Goal: Use online tool/utility: Utilize a website feature to perform a specific function

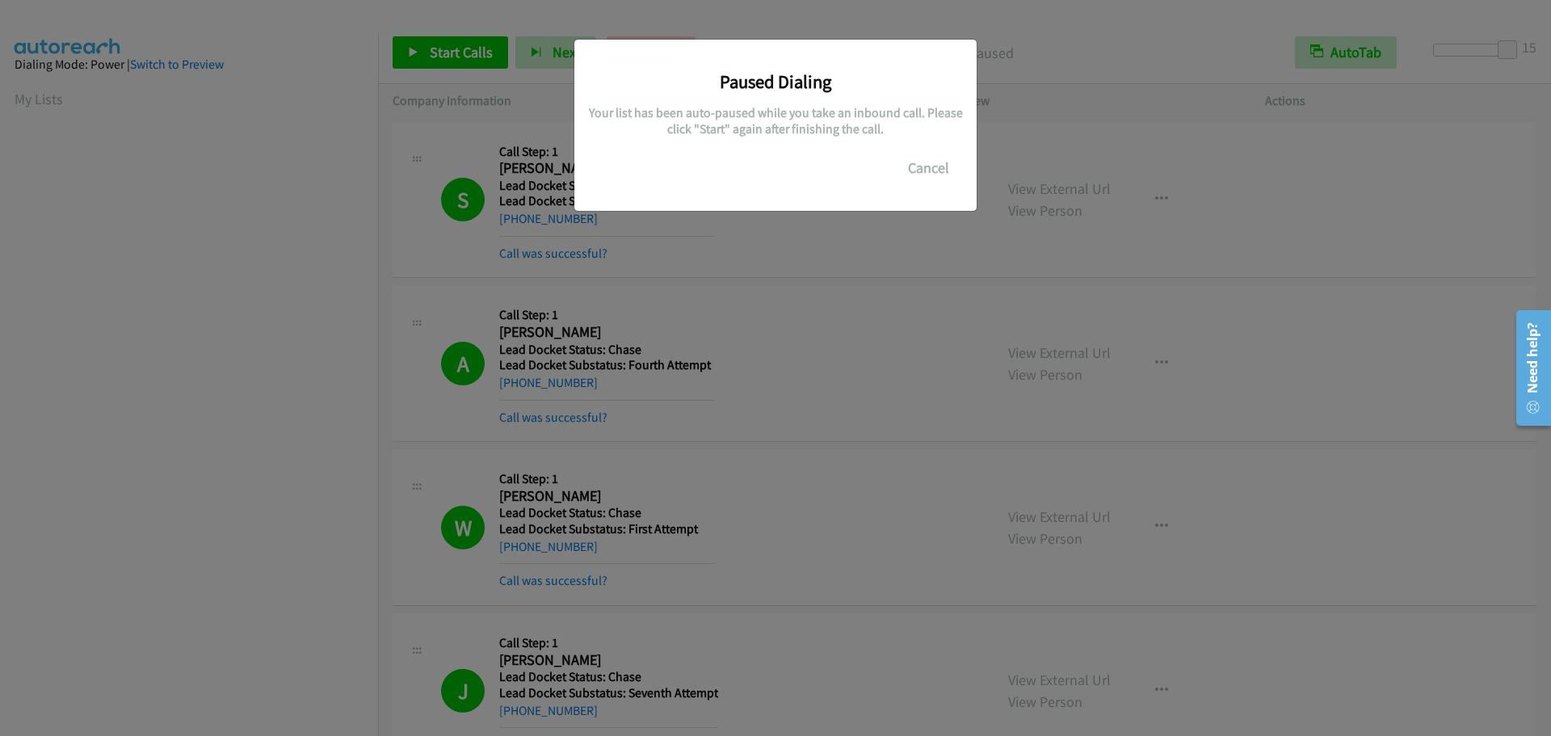
scroll to position [170, 0]
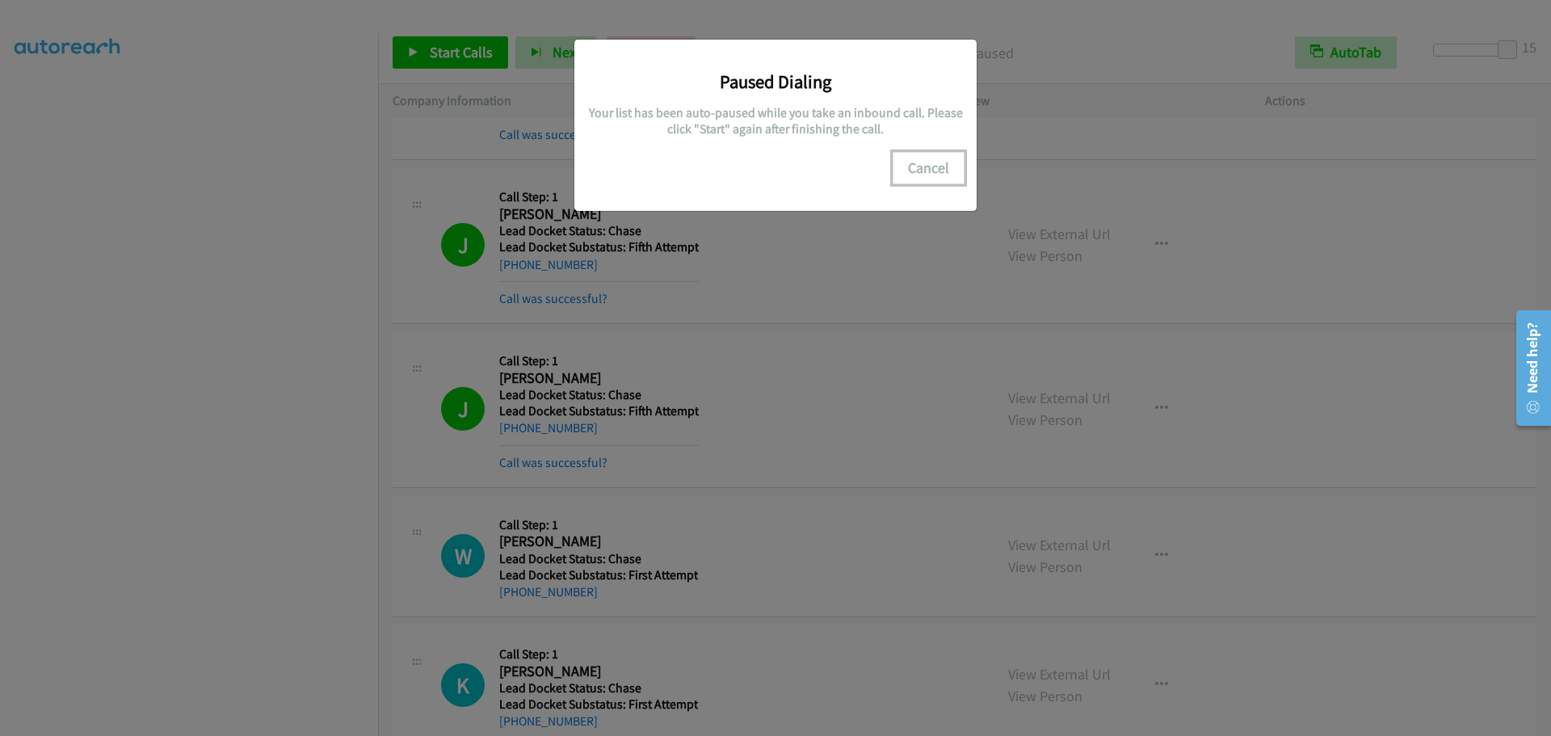
click at [912, 175] on button "Cancel" at bounding box center [929, 168] width 72 height 32
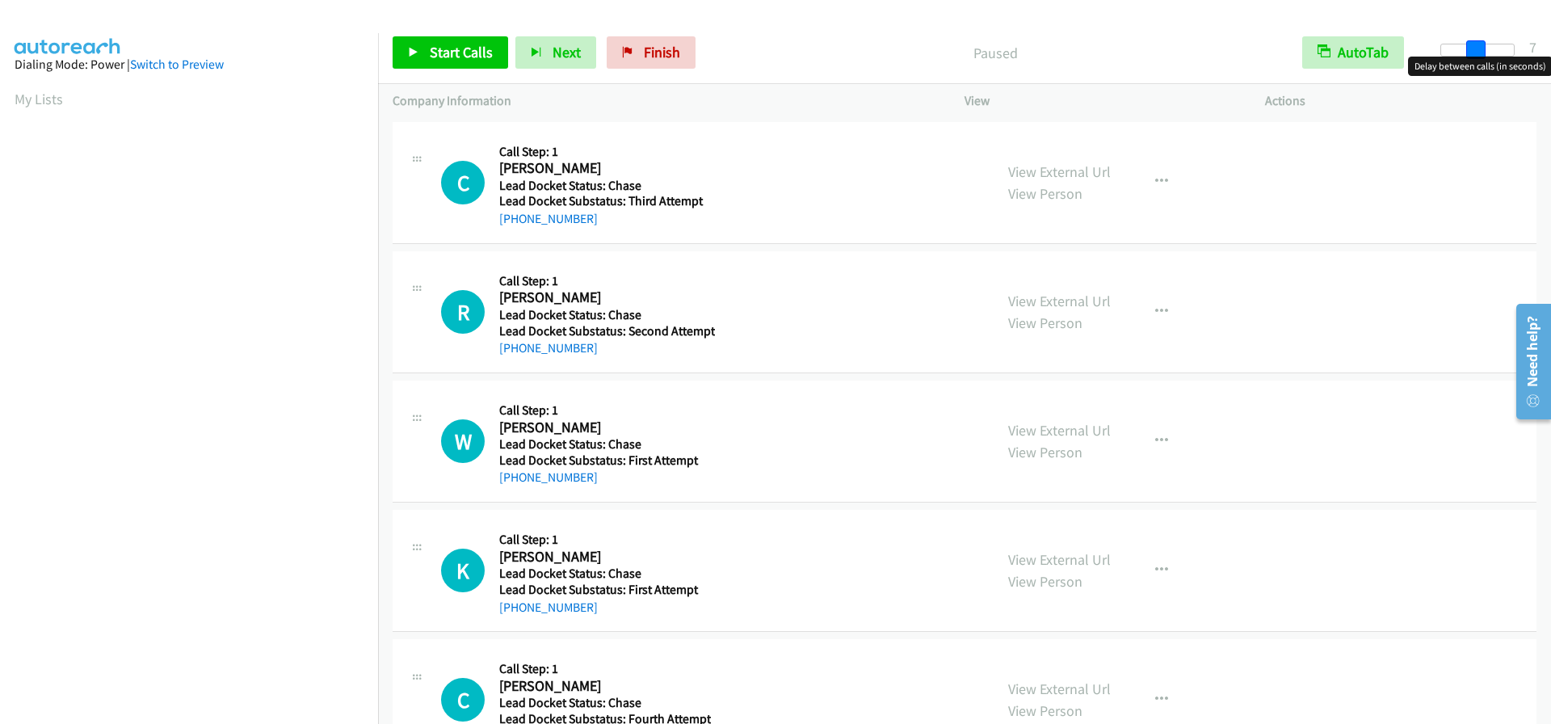
drag, startPoint x: 1440, startPoint y: 47, endPoint x: 1472, endPoint y: 53, distance: 32.8
click at [1472, 53] on span at bounding box center [1475, 49] width 19 height 19
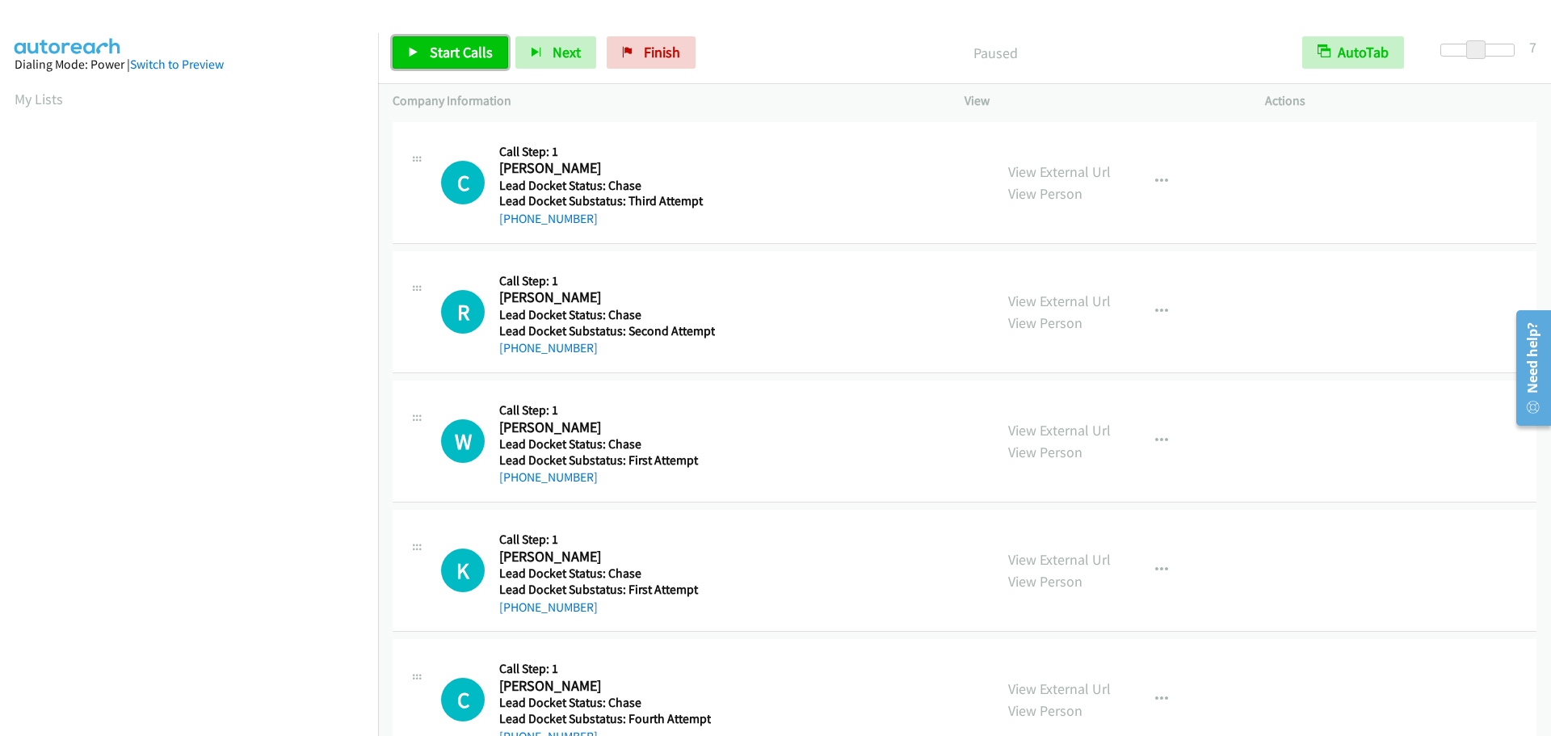
click at [465, 52] on span "Start Calls" at bounding box center [461, 52] width 63 height 19
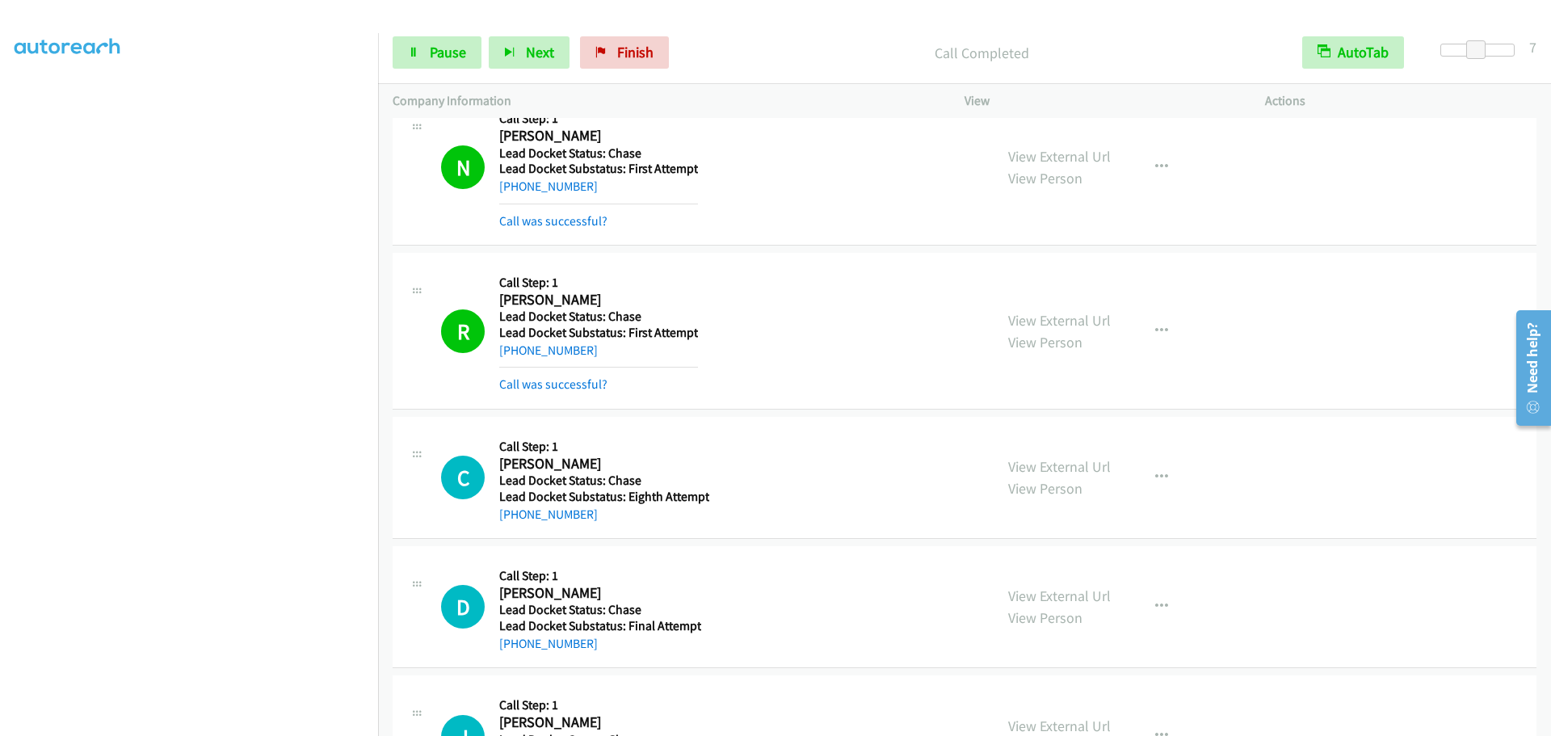
scroll to position [1994, 0]
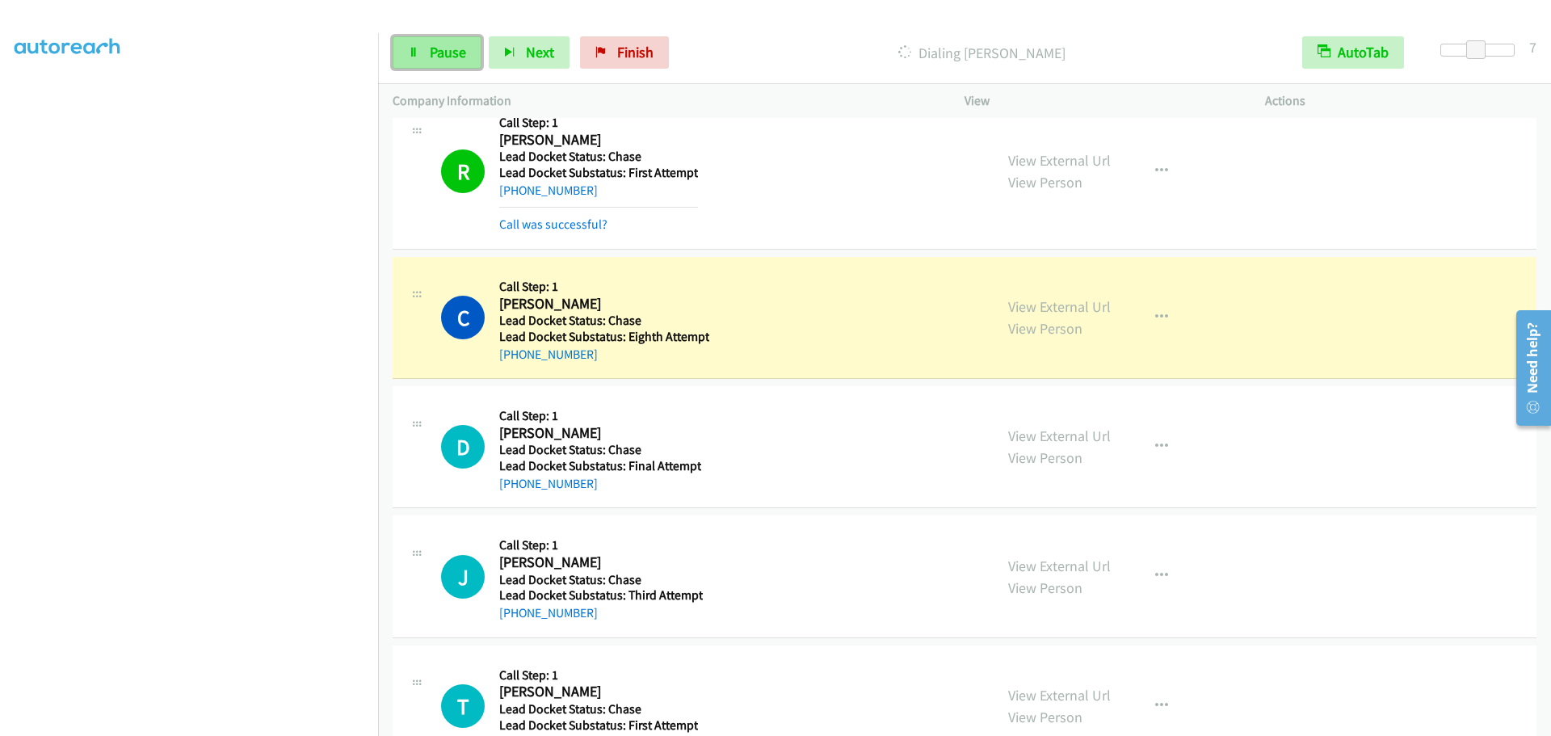
click at [430, 57] on span "Pause" at bounding box center [448, 52] width 36 height 19
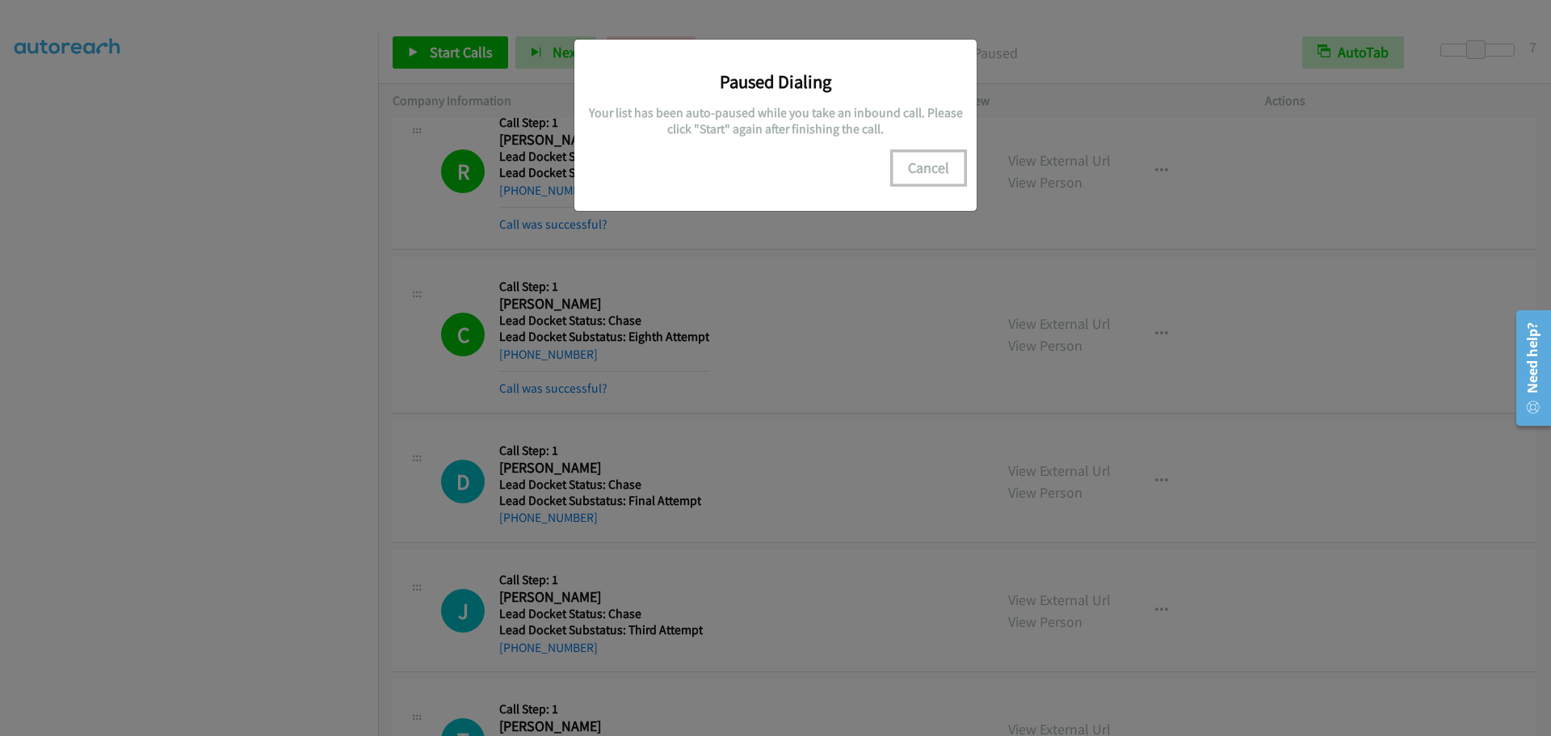
click at [932, 169] on button "Cancel" at bounding box center [929, 168] width 72 height 32
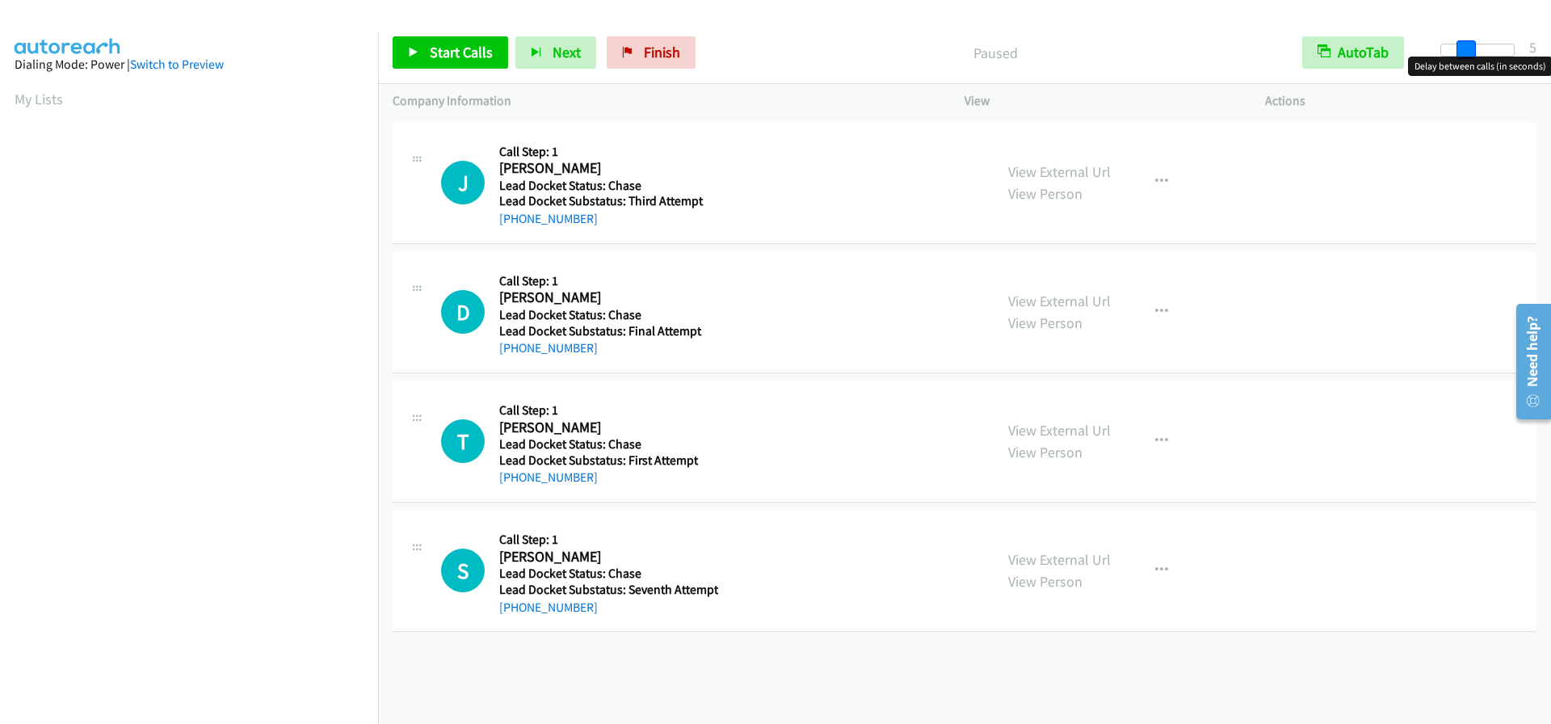
drag, startPoint x: 1440, startPoint y: 50, endPoint x: 1466, endPoint y: 64, distance: 29.3
click at [1466, 64] on body "Start Calls Pause Next Finish Paused AutoTab AutoTab 5 Company Information Info…" at bounding box center [775, 38] width 1551 height 77
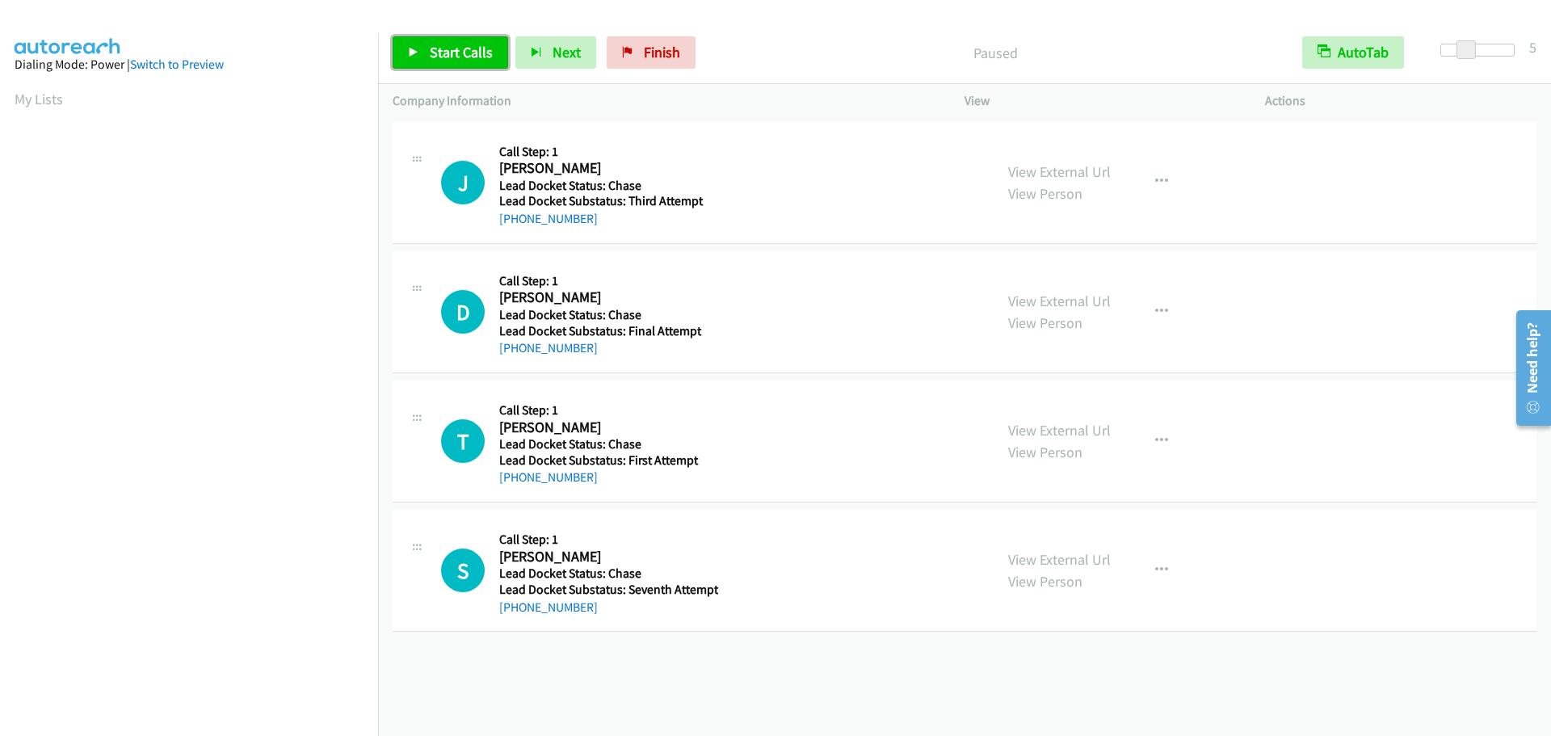
click at [469, 59] on span "Start Calls" at bounding box center [461, 52] width 63 height 19
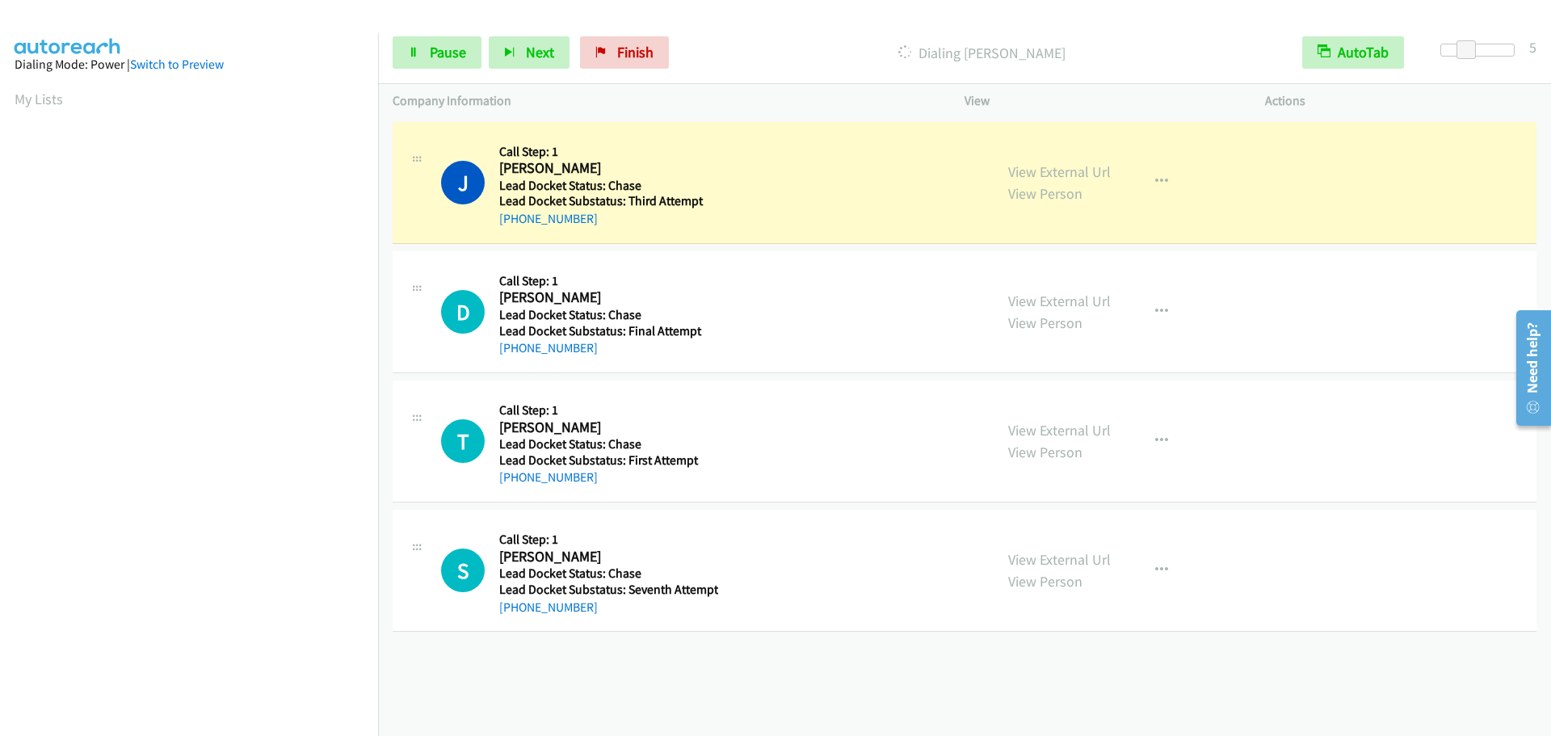
scroll to position [170, 0]
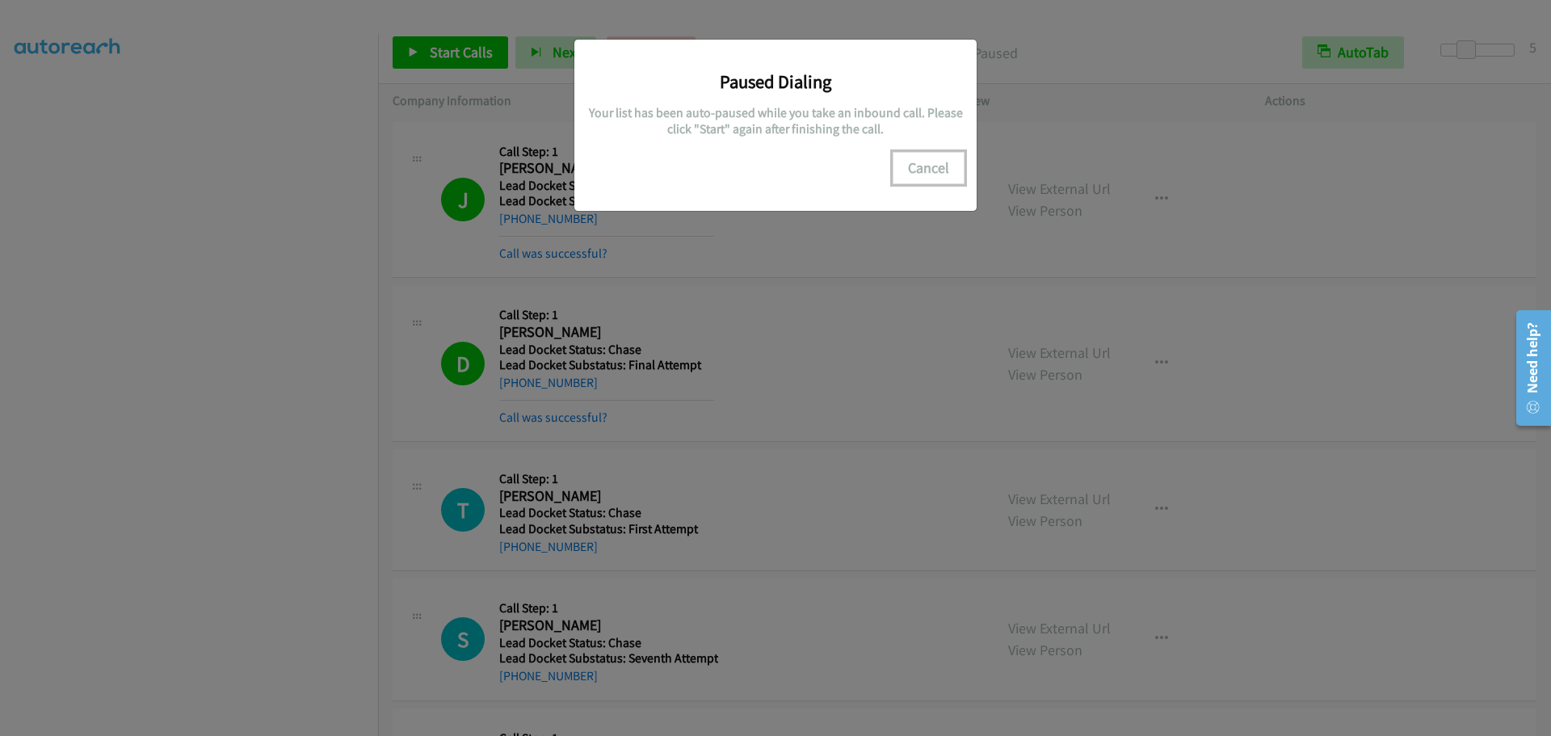
click at [921, 159] on button "Cancel" at bounding box center [929, 168] width 72 height 32
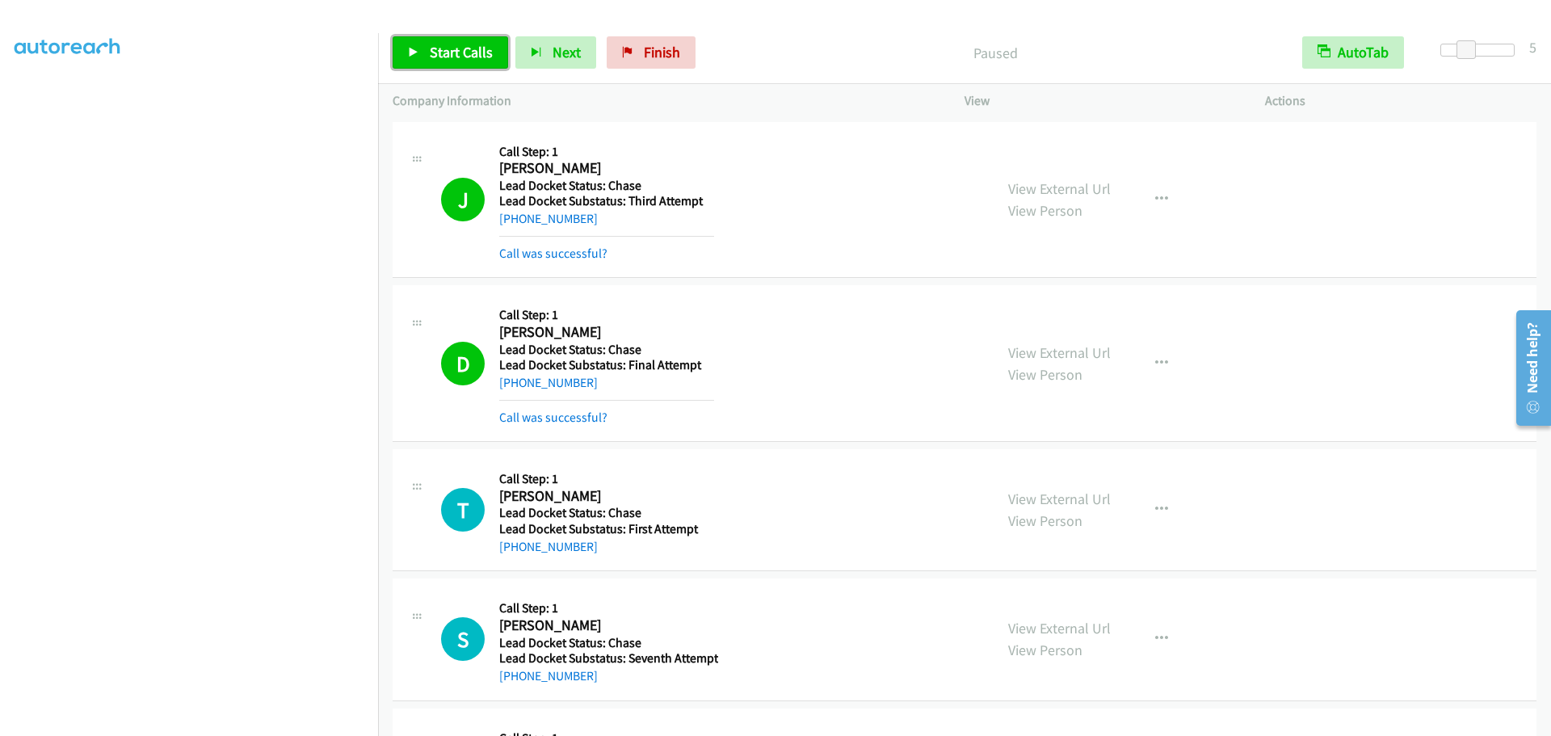
click at [438, 54] on span "Start Calls" at bounding box center [461, 52] width 63 height 19
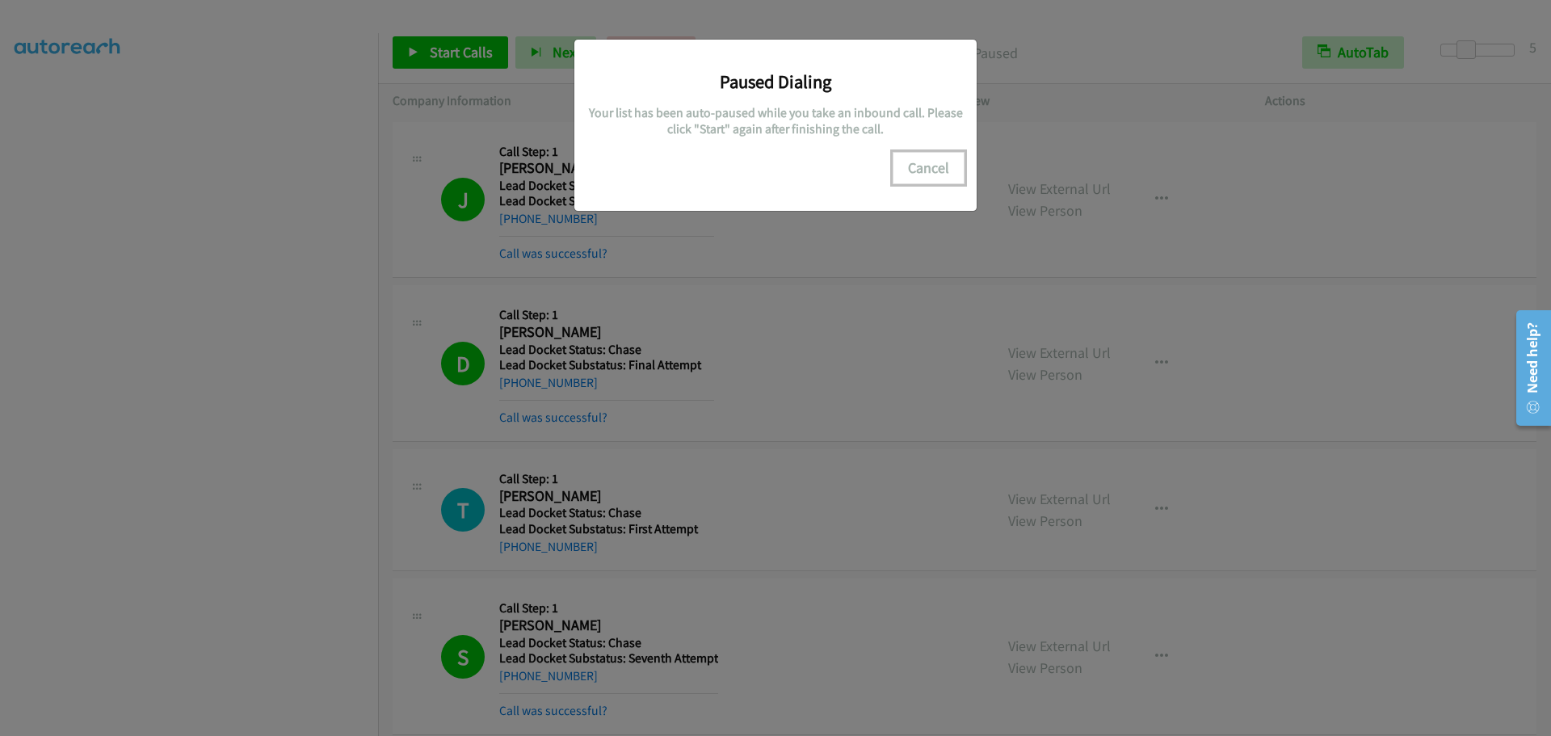
click at [939, 170] on button "Cancel" at bounding box center [929, 168] width 72 height 32
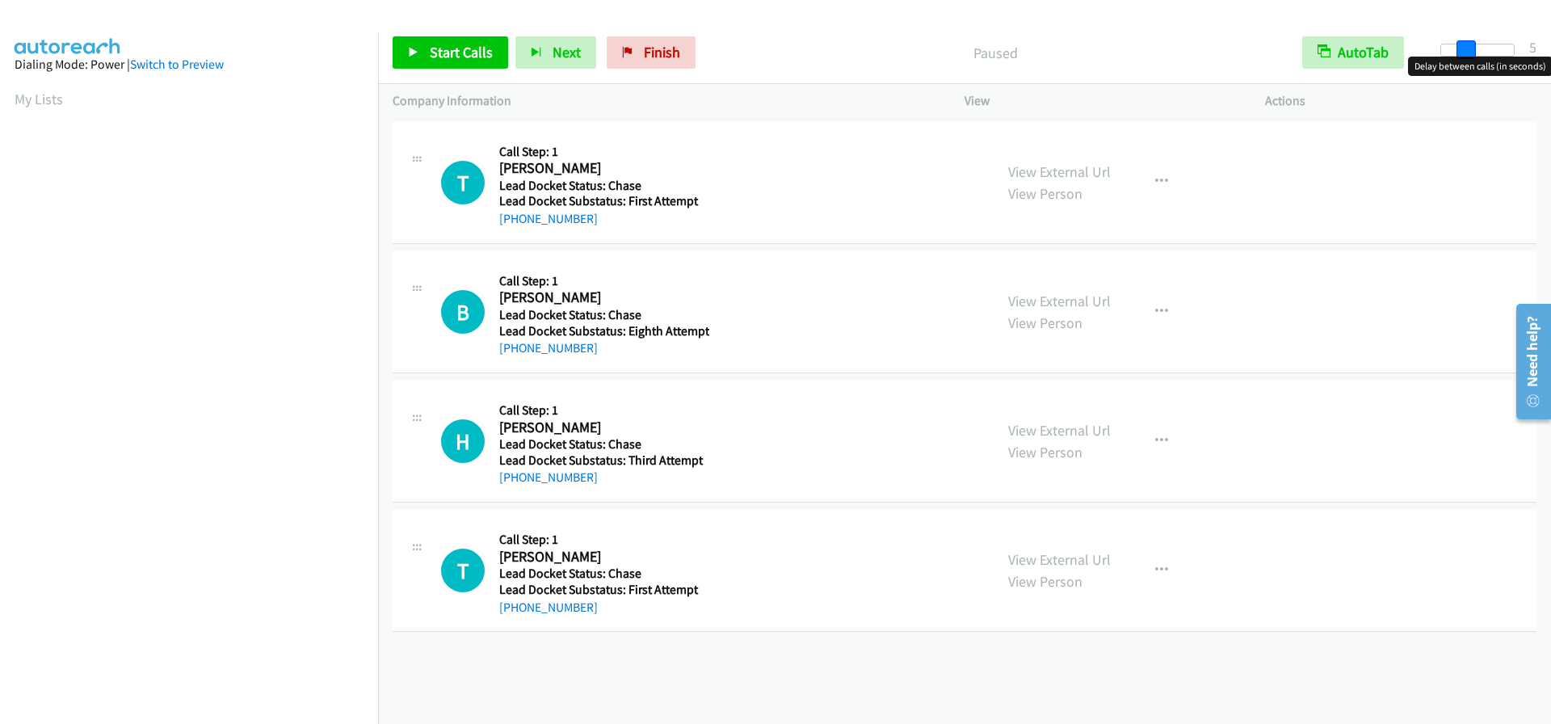
drag, startPoint x: 1442, startPoint y: 43, endPoint x: 1466, endPoint y: 59, distance: 29.1
click at [1466, 59] on body "Start Calls Pause Next Finish Paused AutoTab AutoTab 5 Company Information Info…" at bounding box center [775, 38] width 1551 height 77
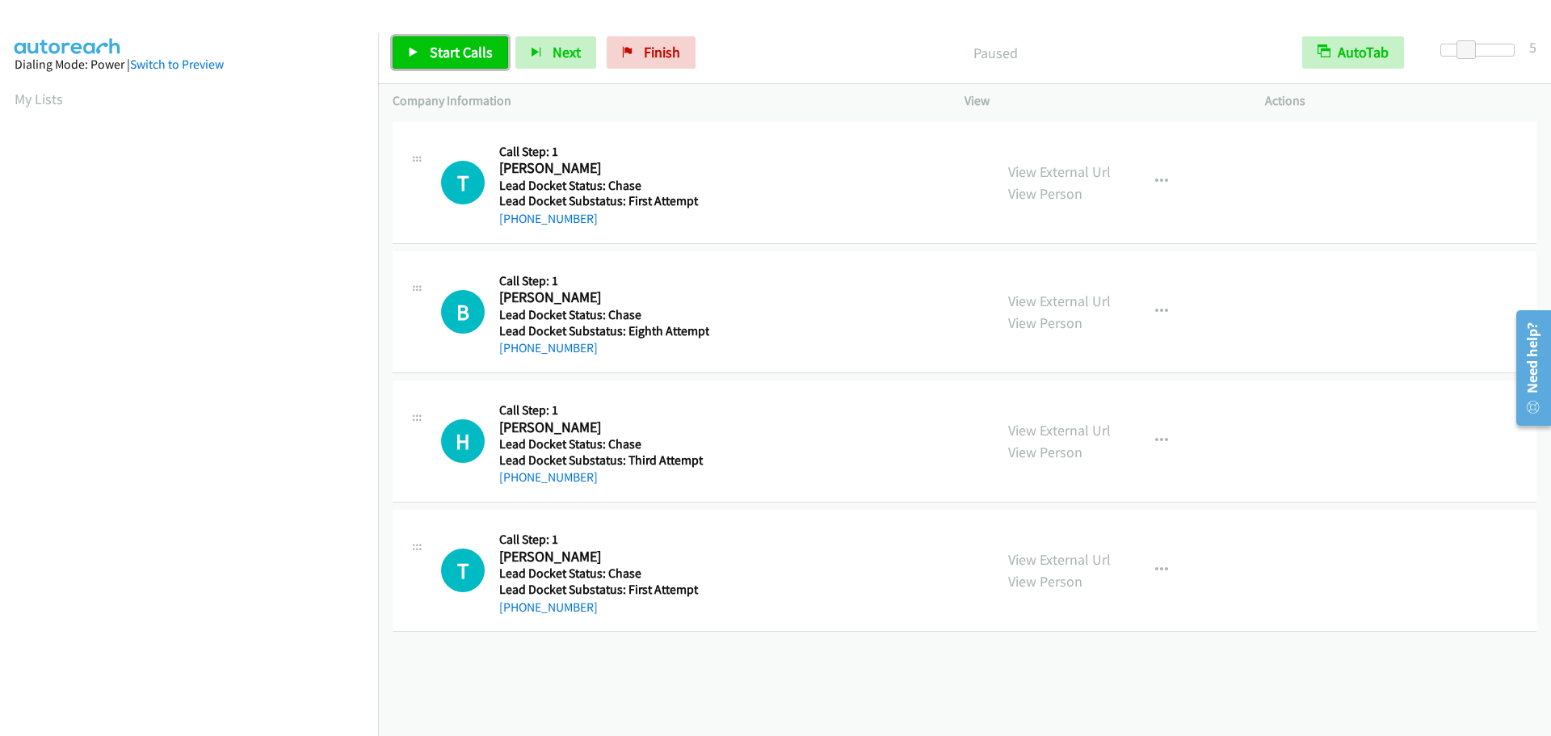
click at [463, 54] on span "Start Calls" at bounding box center [461, 52] width 63 height 19
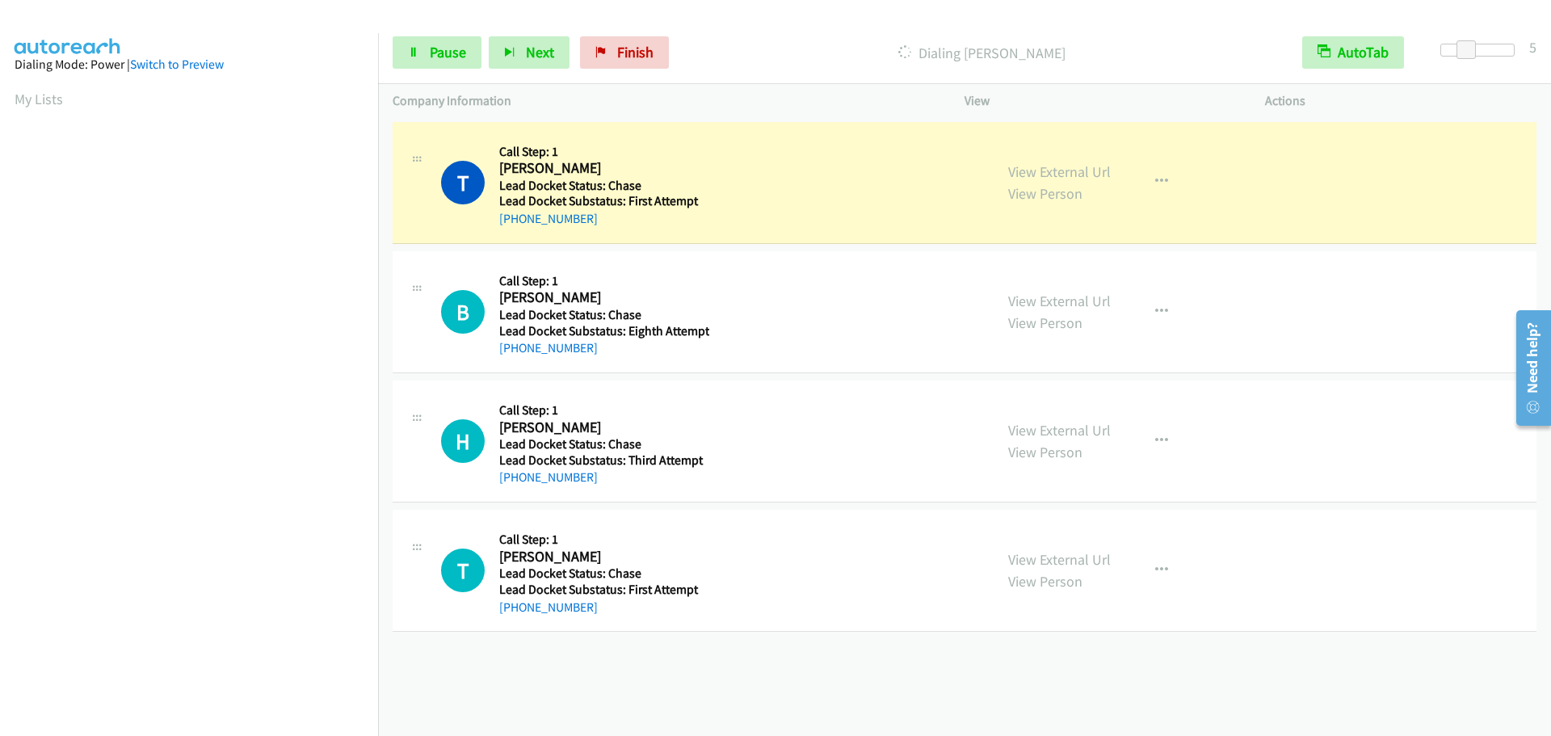
scroll to position [170, 0]
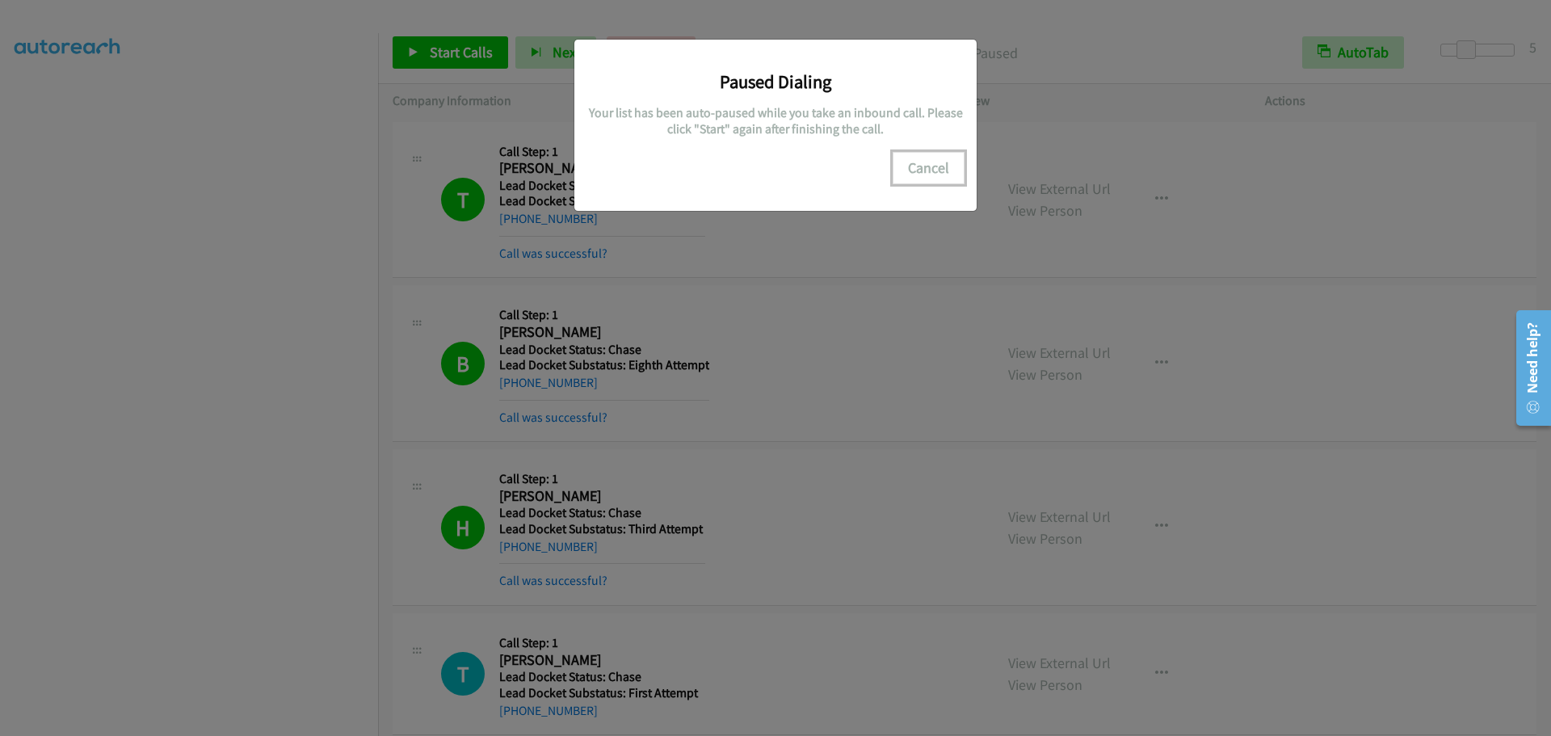
click at [939, 172] on button "Cancel" at bounding box center [929, 168] width 72 height 32
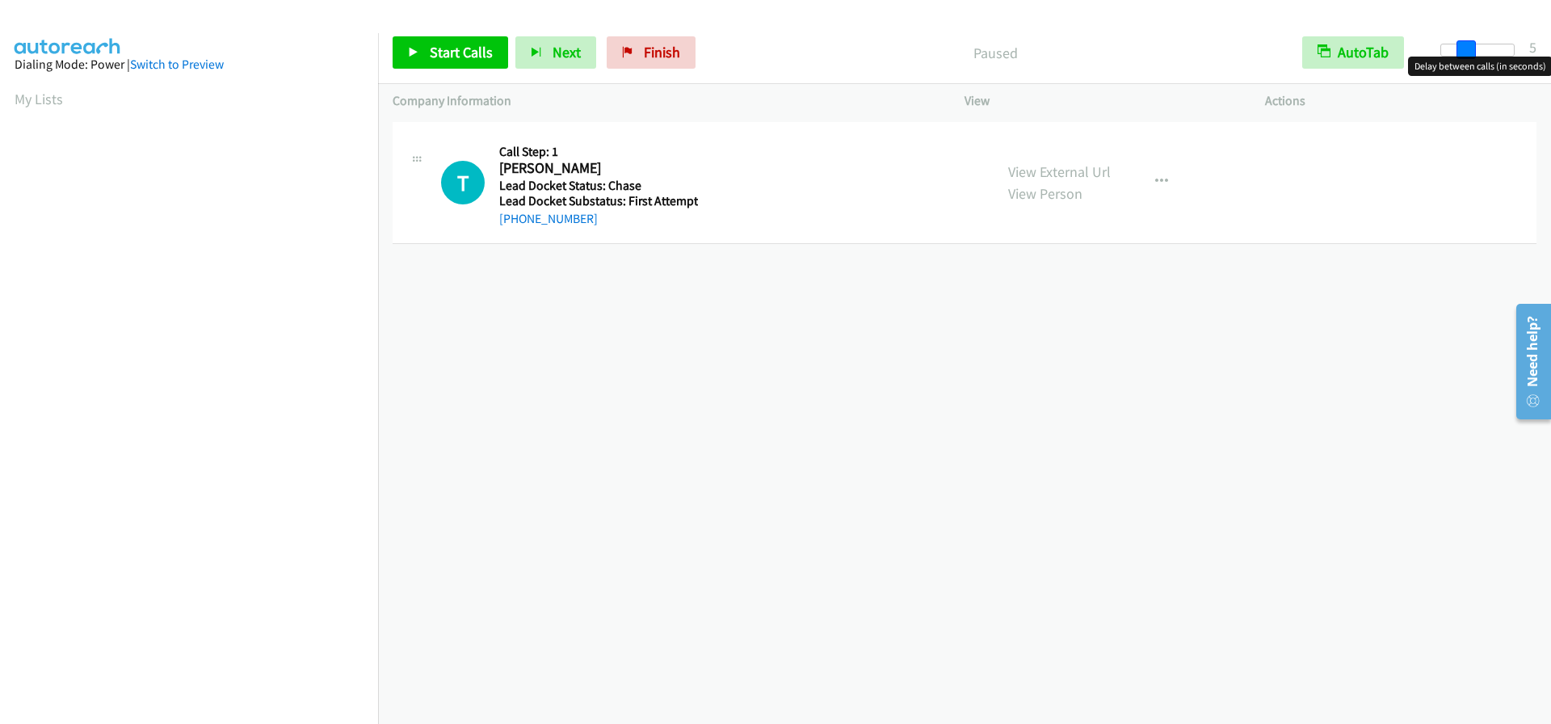
drag, startPoint x: 1448, startPoint y: 46, endPoint x: 1474, endPoint y: 49, distance: 26.0
click at [1474, 49] on span at bounding box center [1465, 49] width 19 height 19
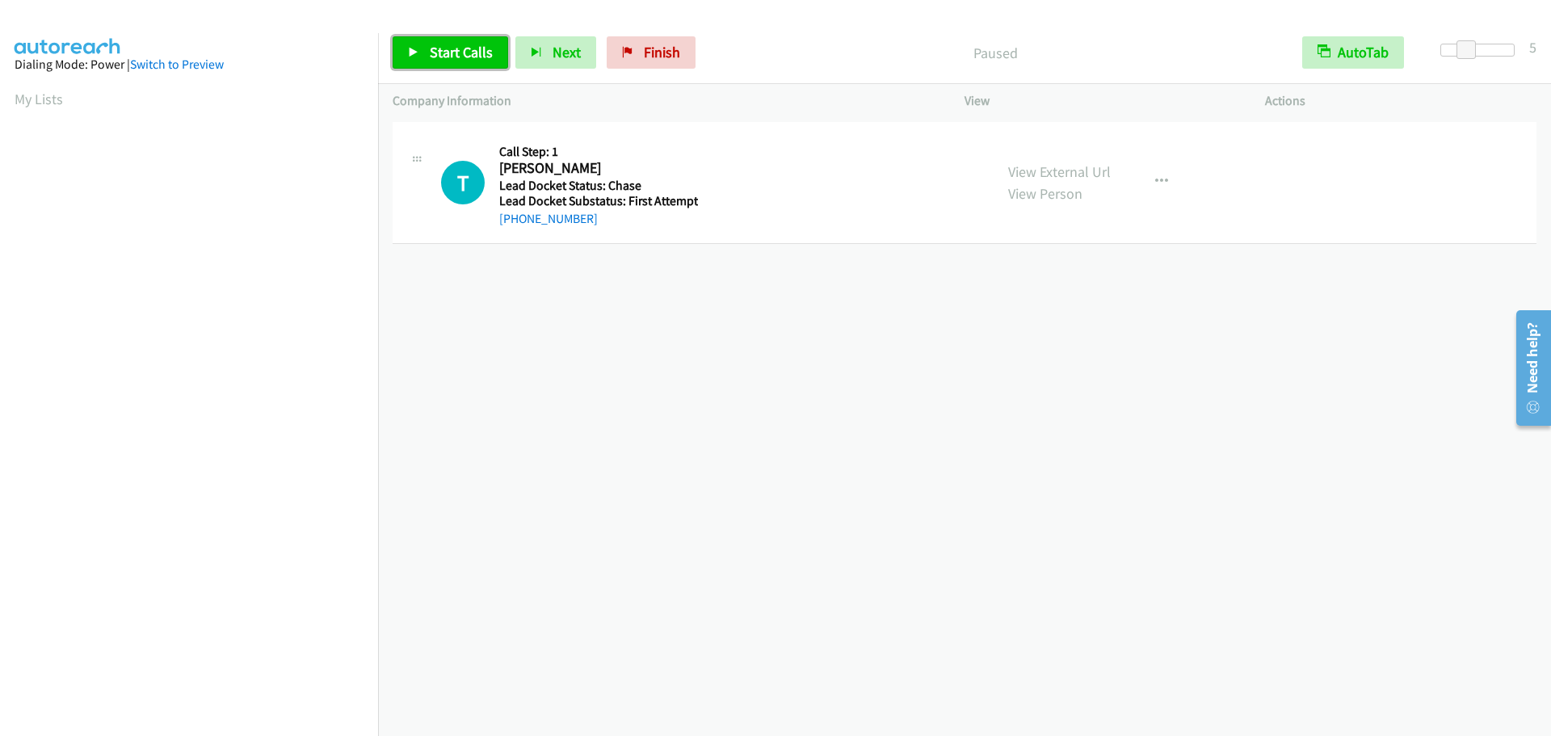
click at [459, 57] on span "Start Calls" at bounding box center [461, 52] width 63 height 19
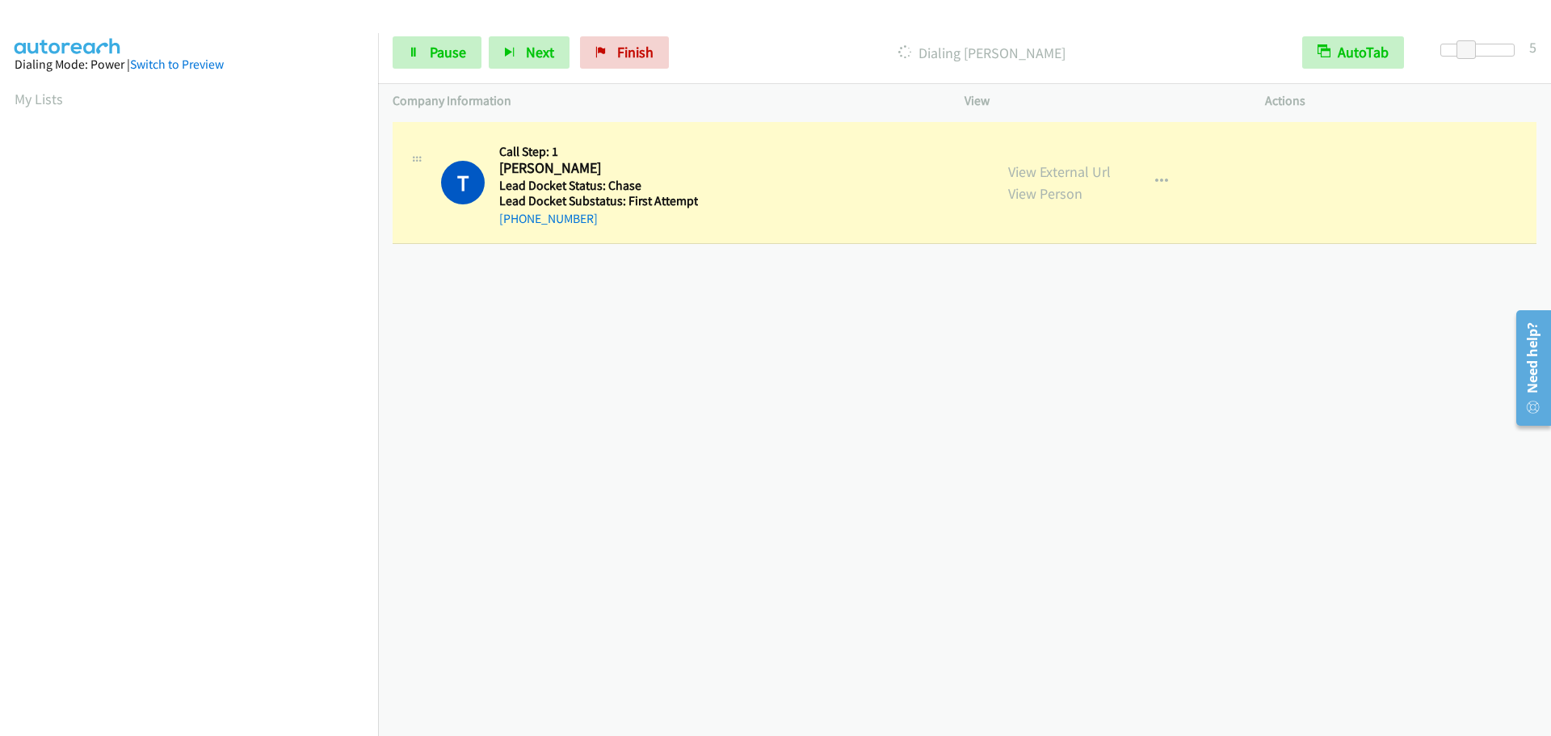
scroll to position [170, 0]
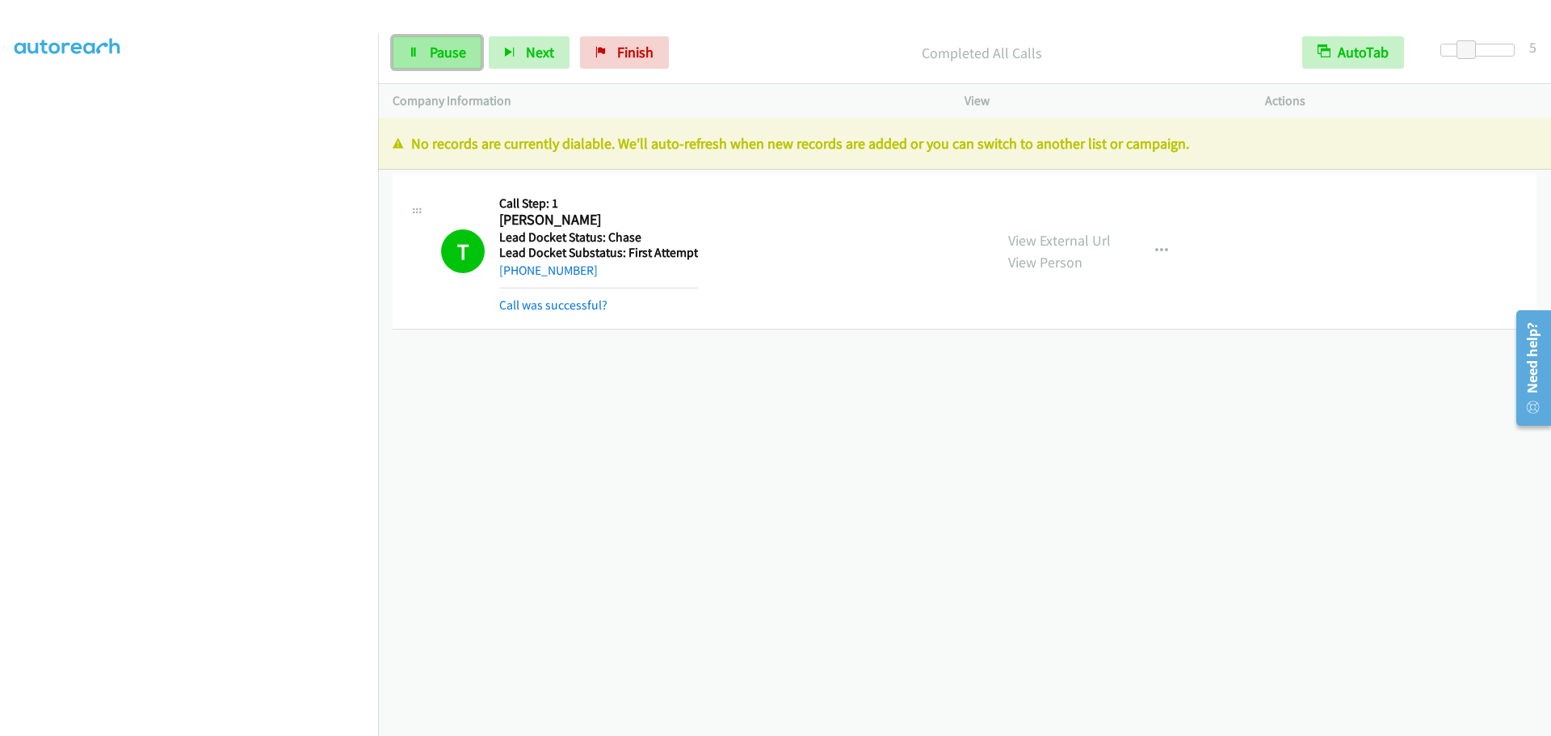
click at [423, 54] on link "Pause" at bounding box center [437, 52] width 89 height 32
